Goal: Task Accomplishment & Management: Manage account settings

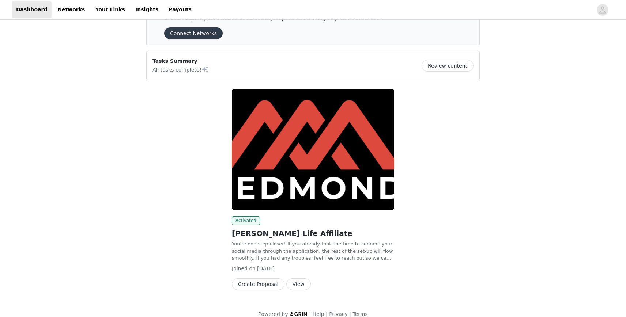
scroll to position [37, 0]
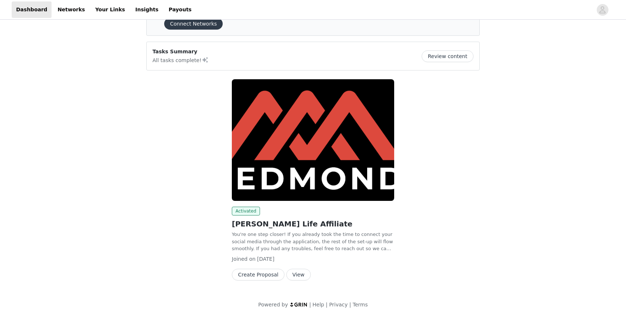
click at [289, 277] on button "View" at bounding box center [298, 275] width 24 height 12
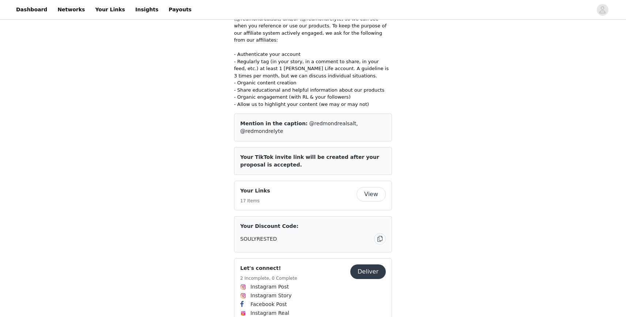
scroll to position [214, 0]
click at [138, 10] on link "Insights" at bounding box center [147, 9] width 32 height 16
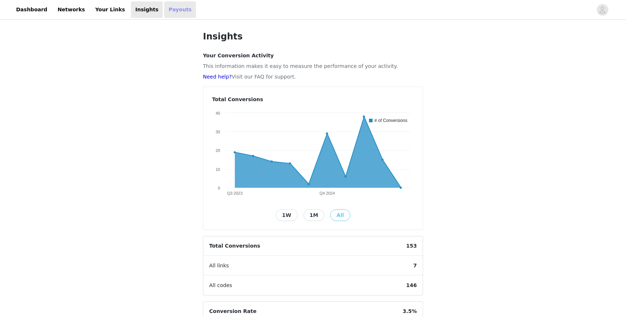
click at [164, 10] on link "Payouts" at bounding box center [180, 9] width 32 height 16
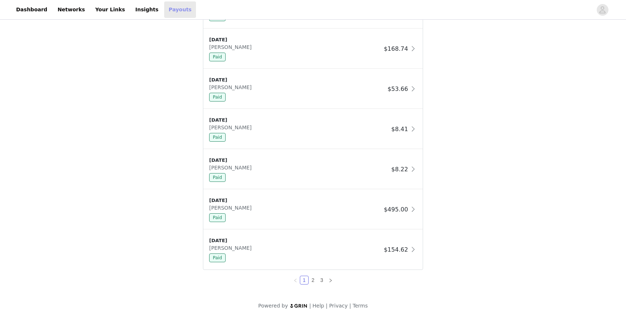
scroll to position [582, 0]
click at [314, 277] on link "2" at bounding box center [313, 279] width 8 height 8
click at [303, 278] on link "1" at bounding box center [304, 279] width 8 height 8
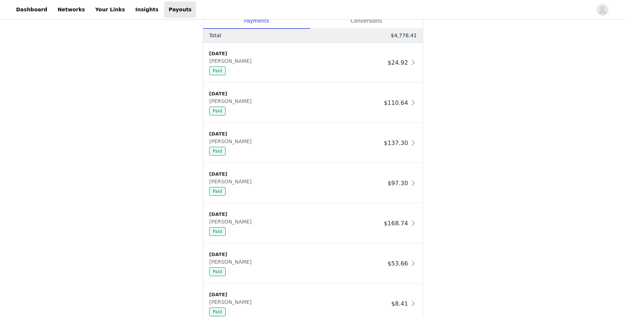
scroll to position [381, 0]
